Goal: Check status

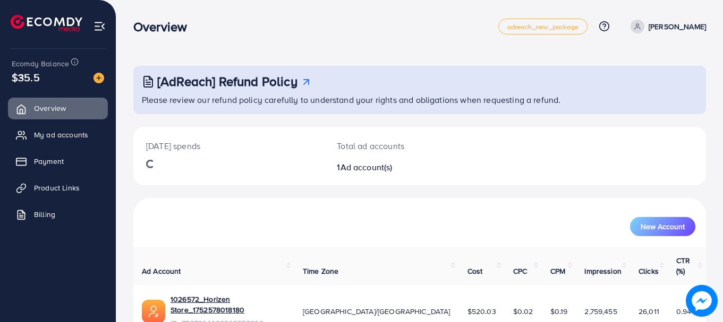
click at [36, 73] on span "$35.5" at bounding box center [26, 77] width 28 height 15
click at [26, 77] on span "$35.5" at bounding box center [26, 77] width 28 height 15
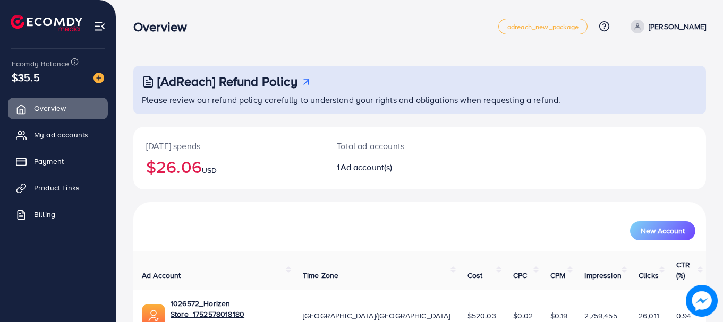
click at [155, 23] on h3 "Overview" at bounding box center [164, 26] width 62 height 15
click at [188, 25] on h3 "Overview" at bounding box center [164, 26] width 62 height 15
click at [210, 160] on h2 "$26.06 USD" at bounding box center [228, 167] width 165 height 20
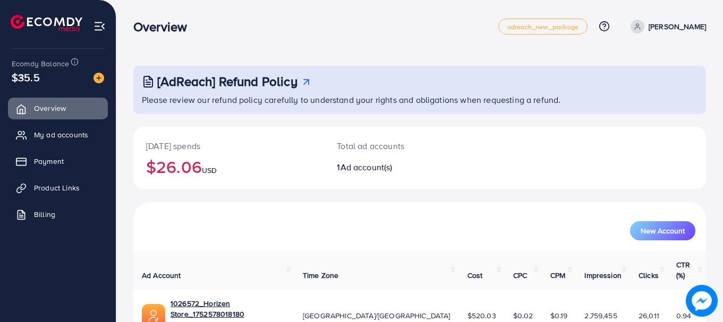
click at [210, 160] on h2 "$26.06 USD" at bounding box center [228, 167] width 165 height 20
click at [198, 165] on h2 "$26.06 USD" at bounding box center [228, 167] width 165 height 20
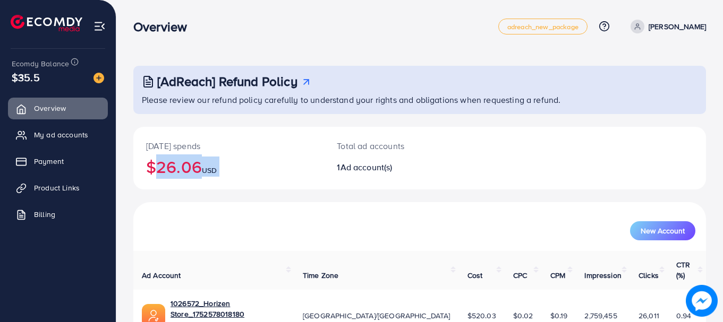
click at [258, 156] on div "[DATE] spends $26.06 USD" at bounding box center [228, 158] width 191 height 63
